Goal: Task Accomplishment & Management: Use online tool/utility

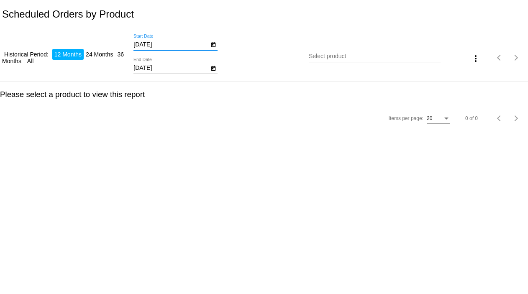
click at [159, 45] on input "[DATE]" at bounding box center [170, 44] width 75 height 7
type input "[DATE]"
drag, startPoint x: 161, startPoint y: 67, endPoint x: 108, endPoint y: 73, distance: 53.0
click at [108, 73] on div "Historical Period: 12 Months 24 Months 36 Months All 10/3/2025 Start Date 10/3/…" at bounding box center [264, 54] width 528 height 53
type input "10/31/2025"
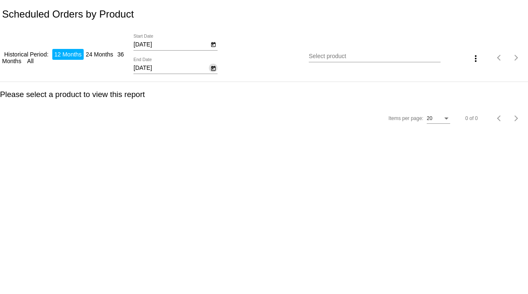
click at [316, 56] on input "Select product" at bounding box center [373, 56] width 131 height 7
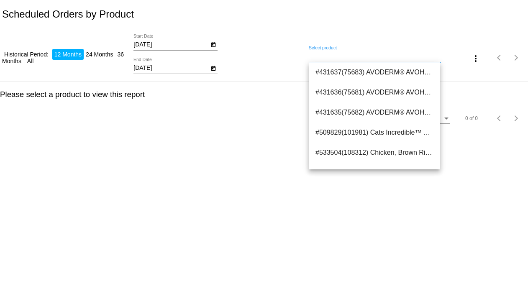
paste input "42578"
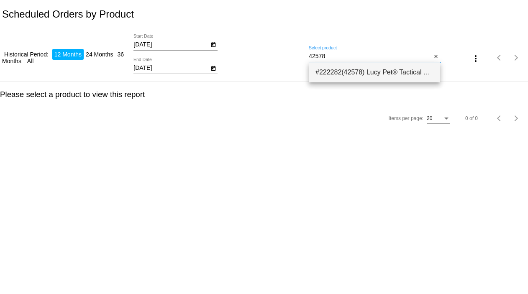
click at [342, 73] on span "#222282(42578) Lucy Pet® Tactical Fuel® Dog Food-Exclusive Gut Health Formula 8…" at bounding box center [374, 72] width 118 height 20
type input "Lucy Pet® Tactical Fuel® Dog Food-Exclusive Gut Health Formula"
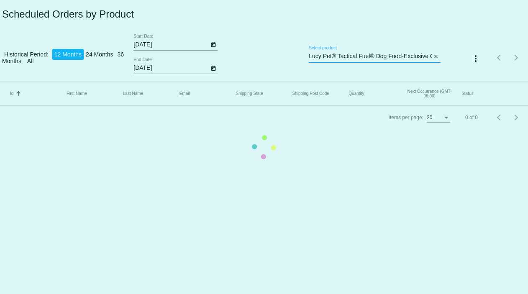
scroll to position [0, 50]
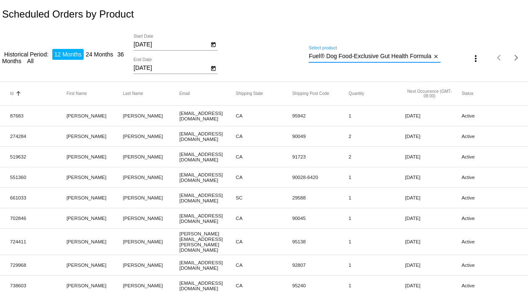
click at [472, 54] on mat-icon "more_vert" at bounding box center [475, 59] width 10 height 10
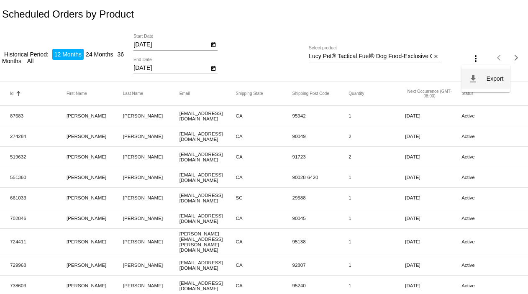
click at [486, 78] on span "Export" at bounding box center [494, 78] width 17 height 7
